Goal: Book appointment/travel/reservation

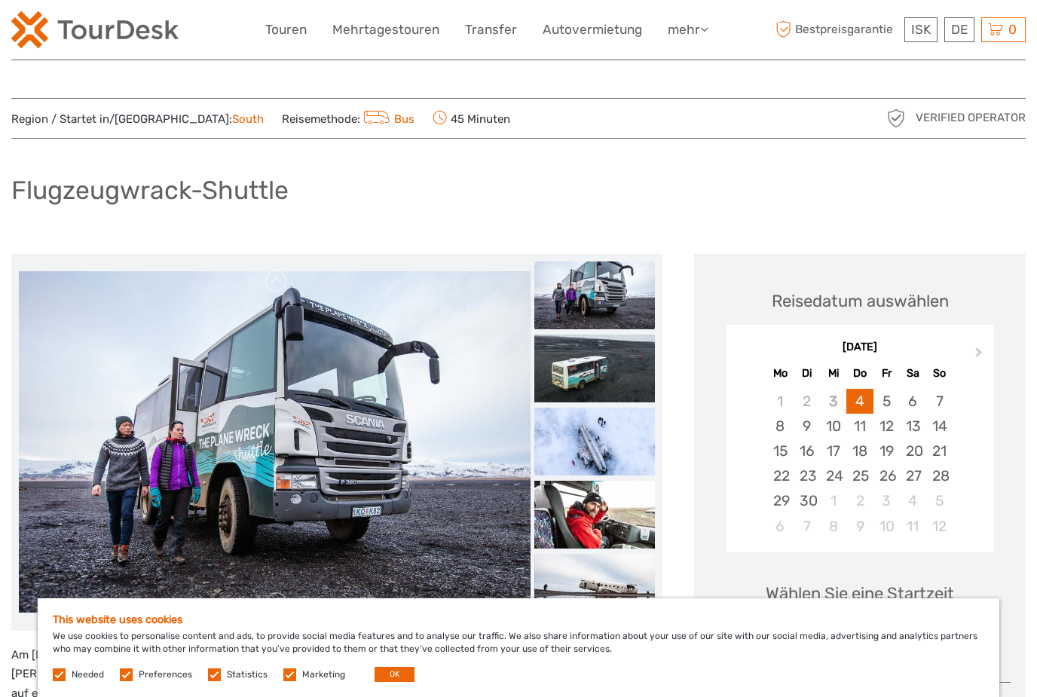
click at [63, 673] on label at bounding box center [59, 675] width 13 height 13
click at [121, 676] on label at bounding box center [126, 675] width 13 height 13
click at [0, 0] on input "checkbox" at bounding box center [0, 0] width 0 height 0
click at [208, 676] on label at bounding box center [214, 675] width 13 height 13
click at [0, 0] on input "checkbox" at bounding box center [0, 0] width 0 height 0
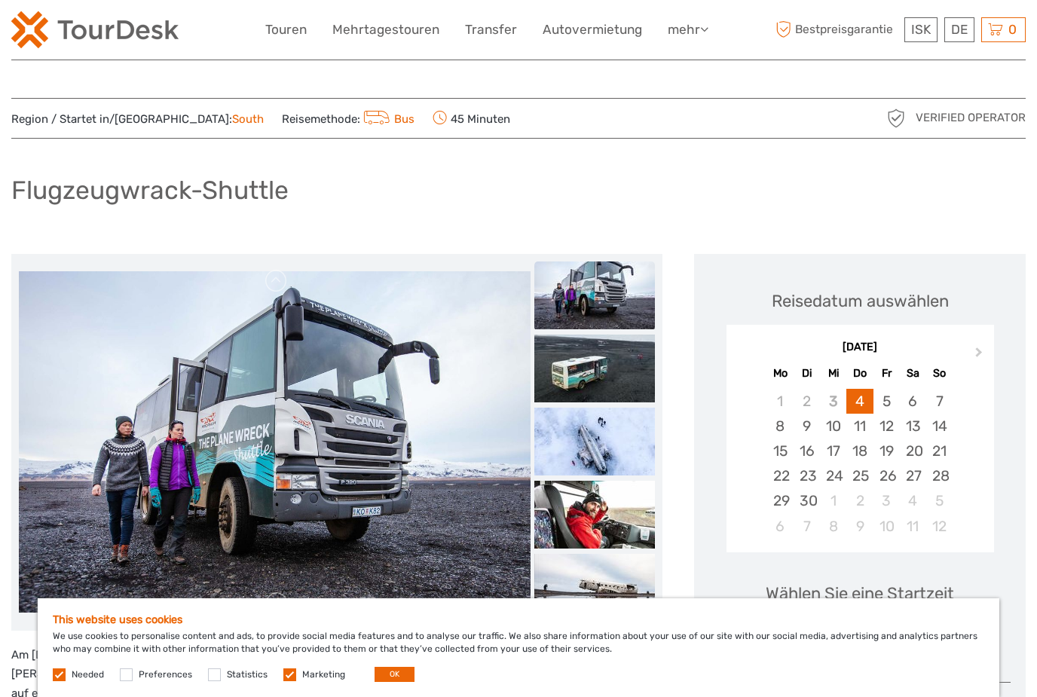
click at [283, 676] on label at bounding box center [289, 675] width 13 height 13
click at [0, 0] on input "checkbox" at bounding box center [0, 0] width 0 height 0
click at [381, 669] on button "OK" at bounding box center [395, 674] width 40 height 15
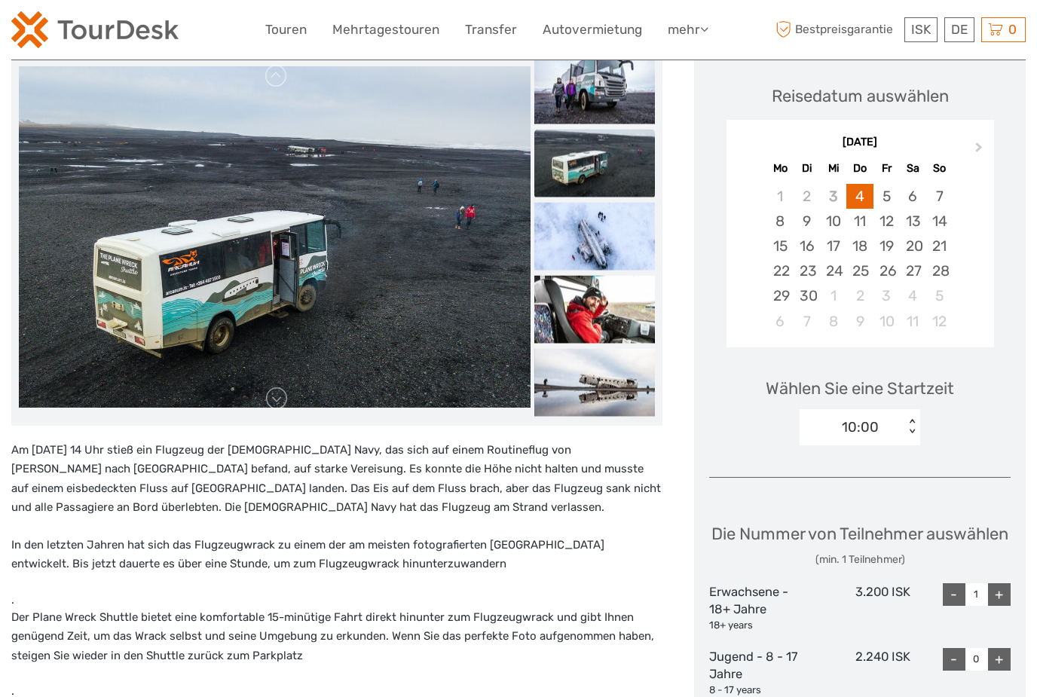
scroll to position [209, 0]
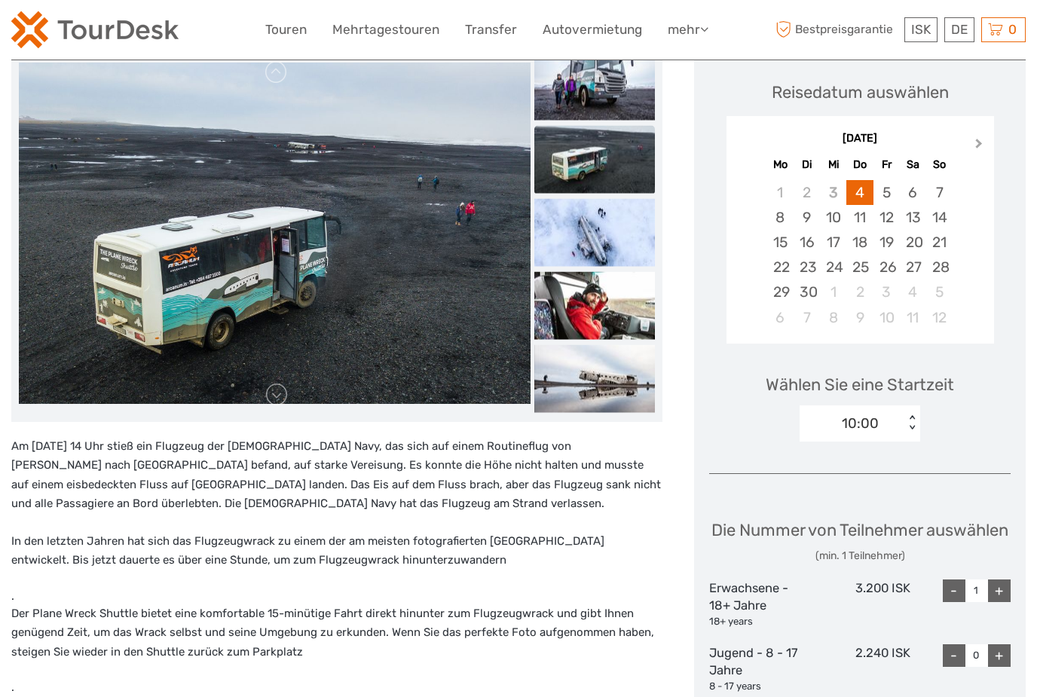
click at [979, 144] on span "Next Month" at bounding box center [979, 147] width 0 height 22
click at [975, 148] on button "Next Month" at bounding box center [981, 147] width 24 height 24
click at [853, 267] on div "20" at bounding box center [860, 267] width 26 height 25
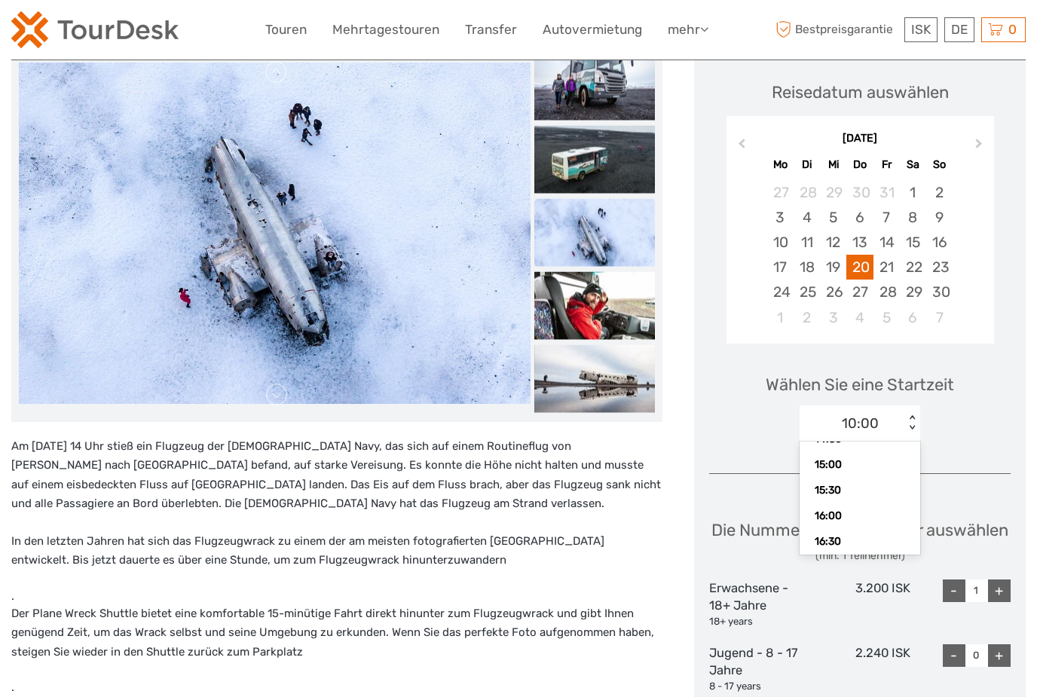
click at [995, 424] on div "Wählen Sie eine Startzeit option 10:00 selected, 1 of 12. 12 results available.…" at bounding box center [860, 401] width 302 height 96
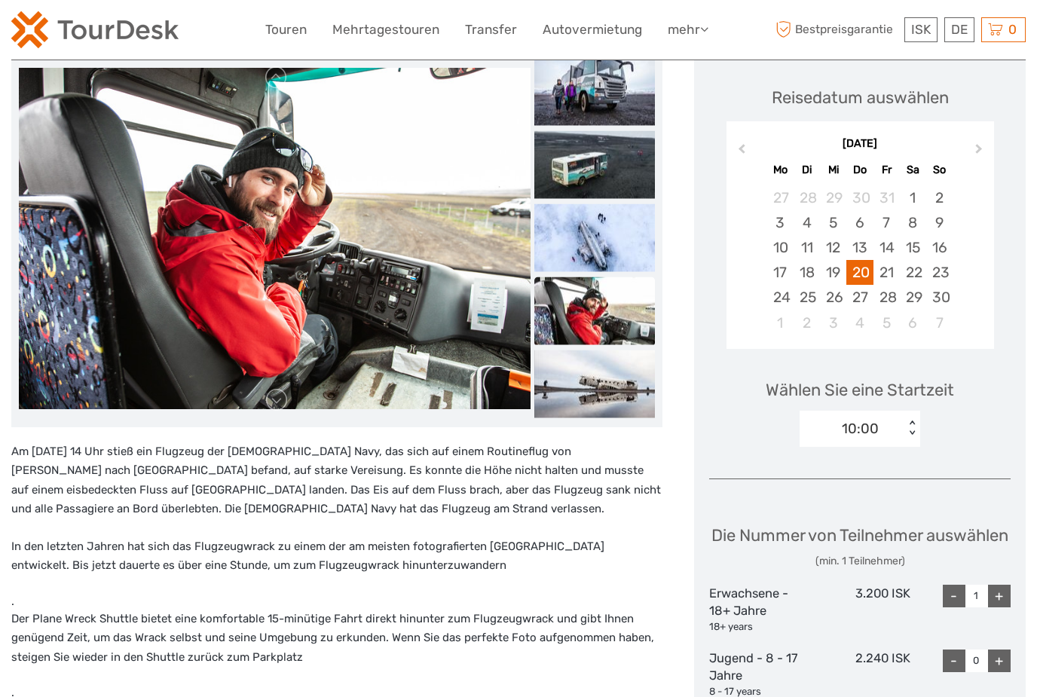
scroll to position [178, 0]
